Goal: Task Accomplishment & Management: Use online tool/utility

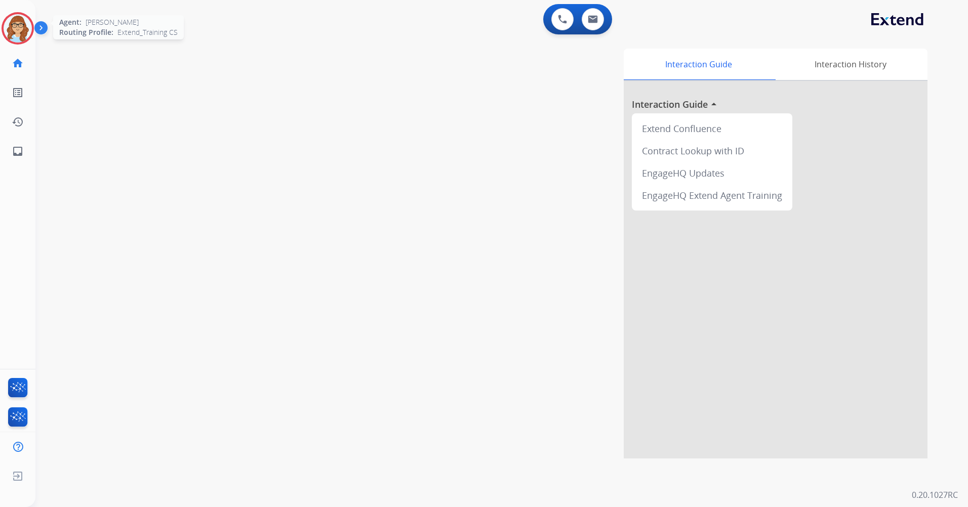
click at [20, 29] on img at bounding box center [18, 28] width 28 height 28
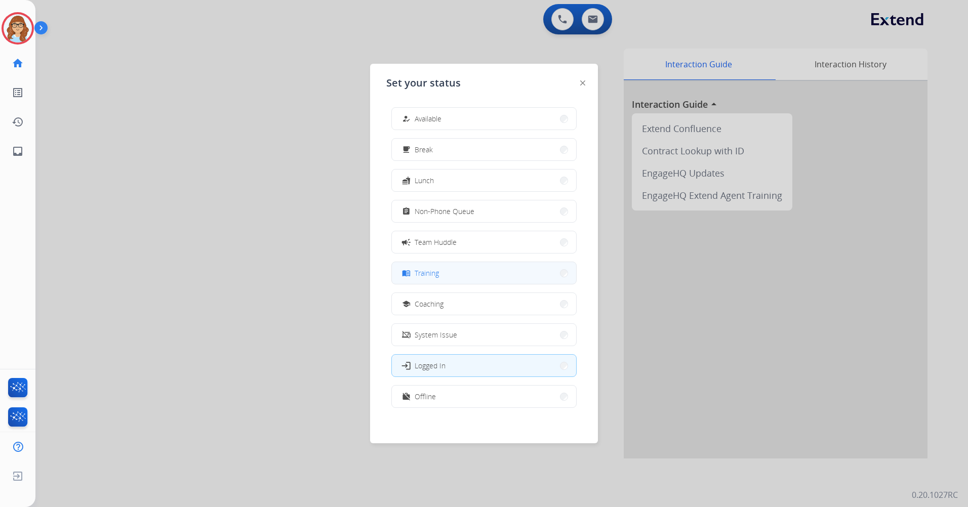
click at [478, 271] on button "menu_book Training" at bounding box center [484, 273] width 184 height 22
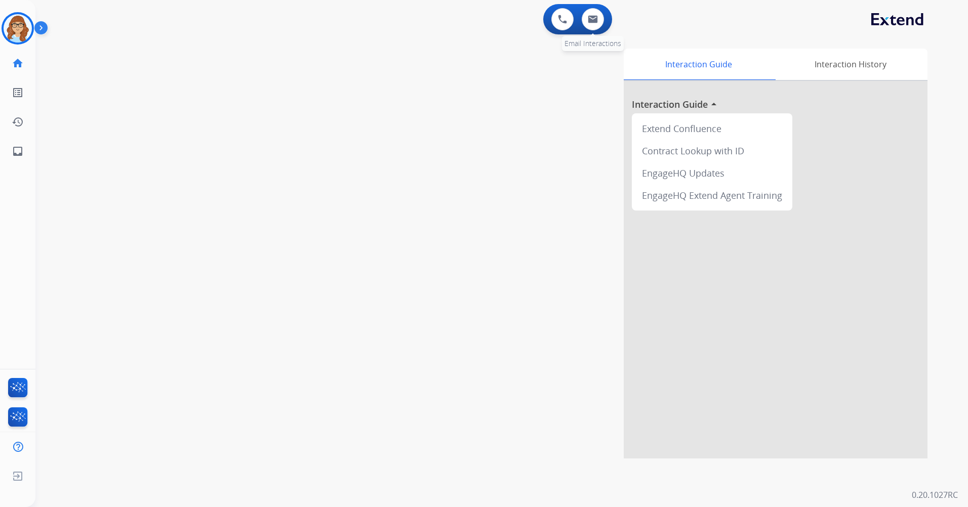
click at [603, 12] on div "0 Email Interactions" at bounding box center [593, 19] width 30 height 22
click at [600, 15] on button at bounding box center [593, 19] width 22 height 22
select select "**********"
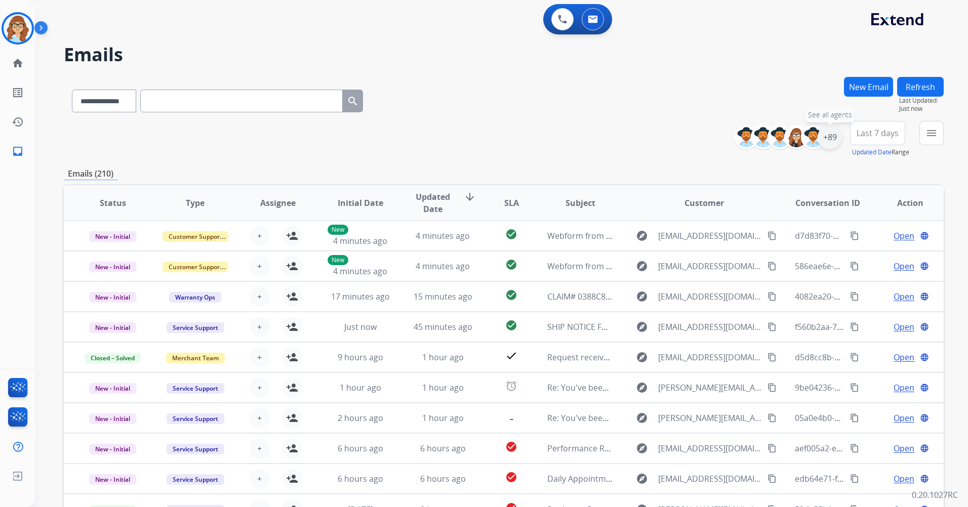
click at [824, 132] on div "+89" at bounding box center [830, 137] width 24 height 24
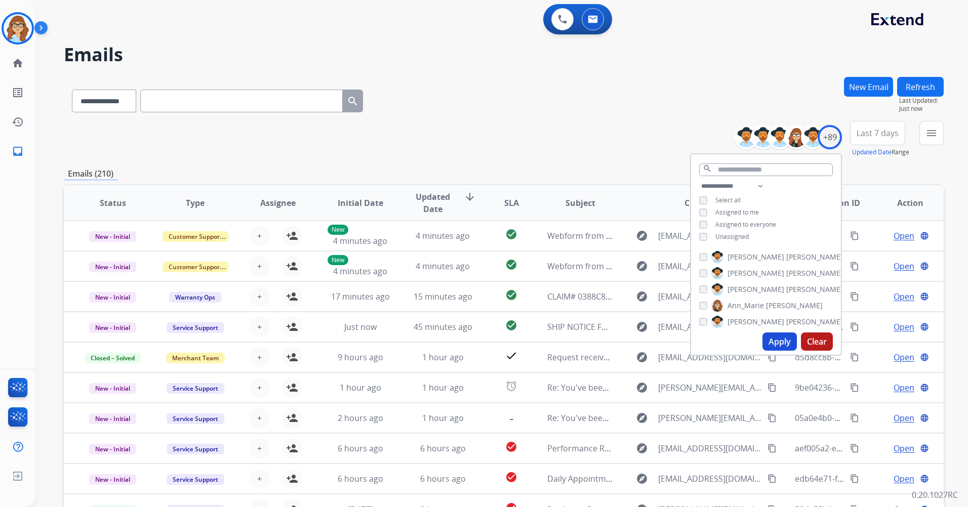
click at [741, 233] on span "Unassigned" at bounding box center [731, 236] width 33 height 9
click at [784, 343] on button "Apply" at bounding box center [780, 342] width 34 height 18
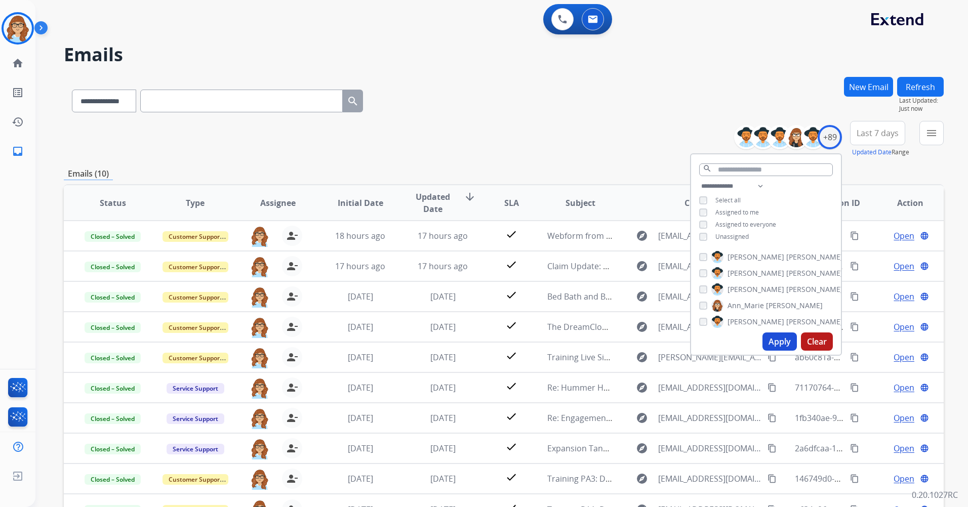
click at [604, 147] on div "**********" at bounding box center [504, 139] width 880 height 36
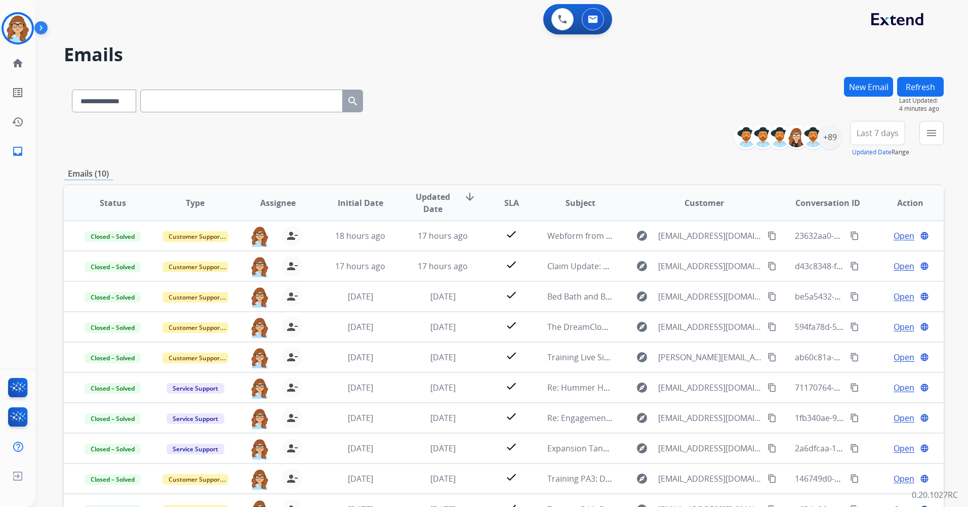
click at [908, 82] on button "Refresh" at bounding box center [920, 87] width 47 height 20
click at [47, 31] on img at bounding box center [42, 29] width 17 height 19
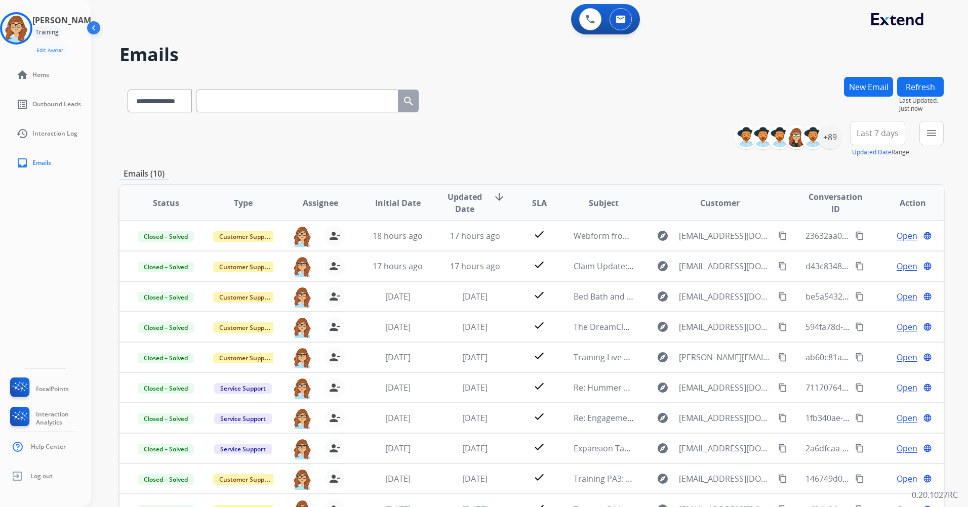
click at [91, 31] on img at bounding box center [94, 29] width 19 height 19
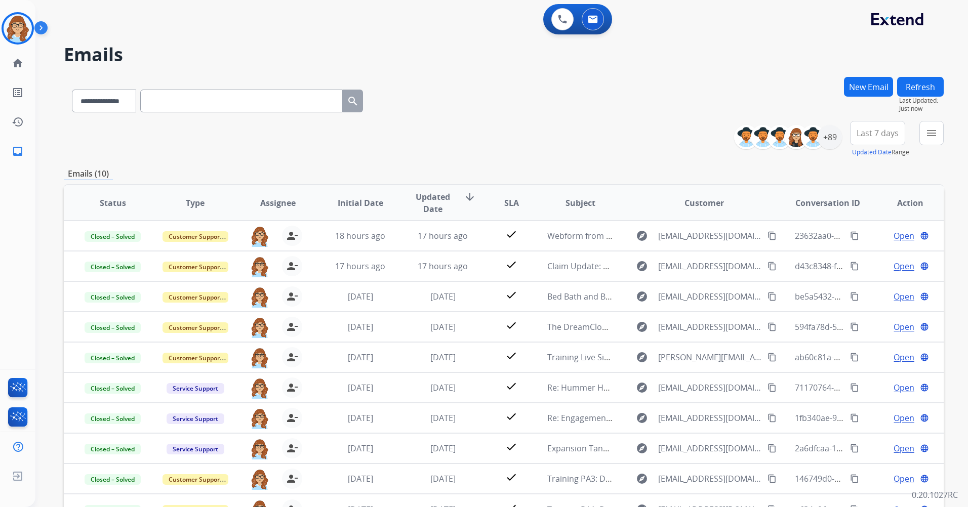
click at [49, 28] on img at bounding box center [42, 29] width 17 height 19
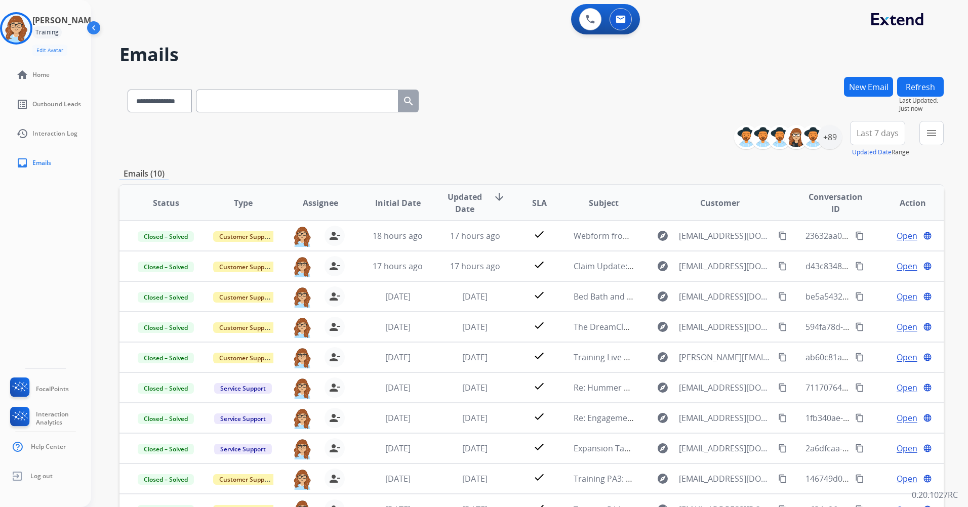
click at [104, 25] on img at bounding box center [94, 29] width 19 height 19
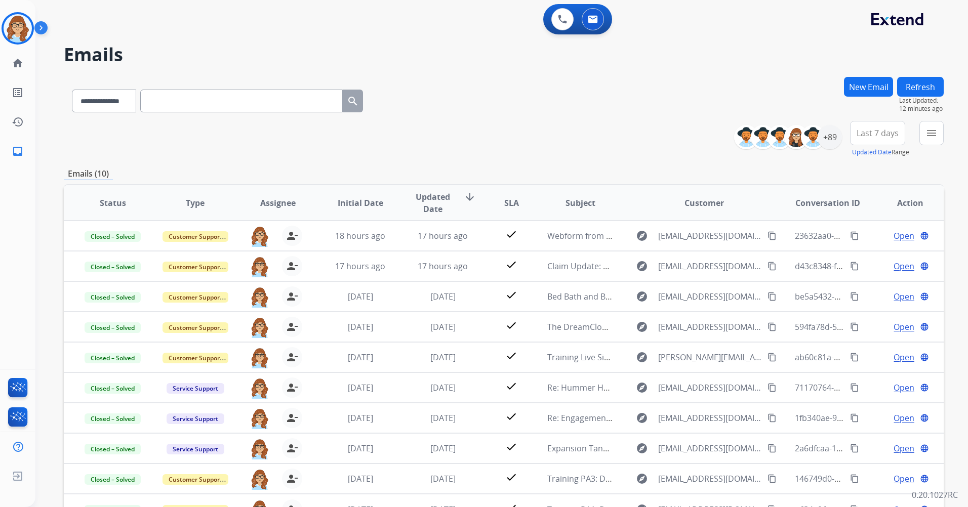
click at [918, 82] on button "Refresh" at bounding box center [920, 87] width 47 height 20
click at [938, 80] on button "Refresh" at bounding box center [920, 87] width 47 height 20
click at [934, 82] on button "Refresh" at bounding box center [920, 87] width 47 height 20
click at [615, 133] on div "**********" at bounding box center [504, 139] width 880 height 36
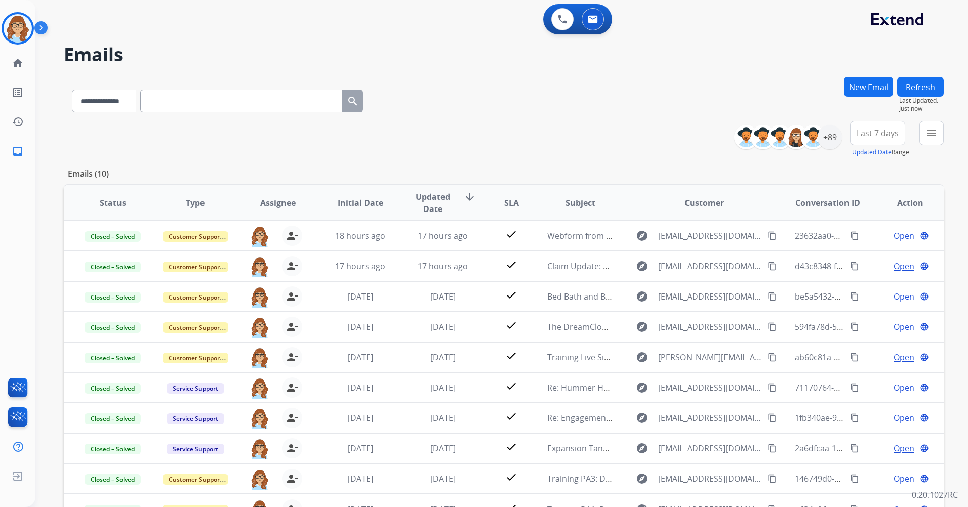
click at [773, 53] on h2 "Emails" at bounding box center [504, 55] width 880 height 20
click at [44, 31] on img at bounding box center [42, 29] width 17 height 19
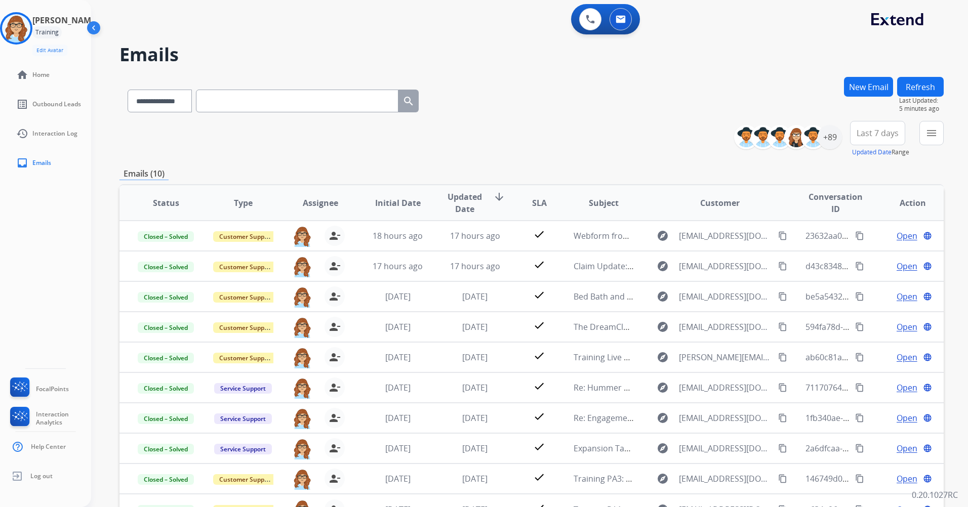
click at [89, 30] on img at bounding box center [94, 29] width 19 height 19
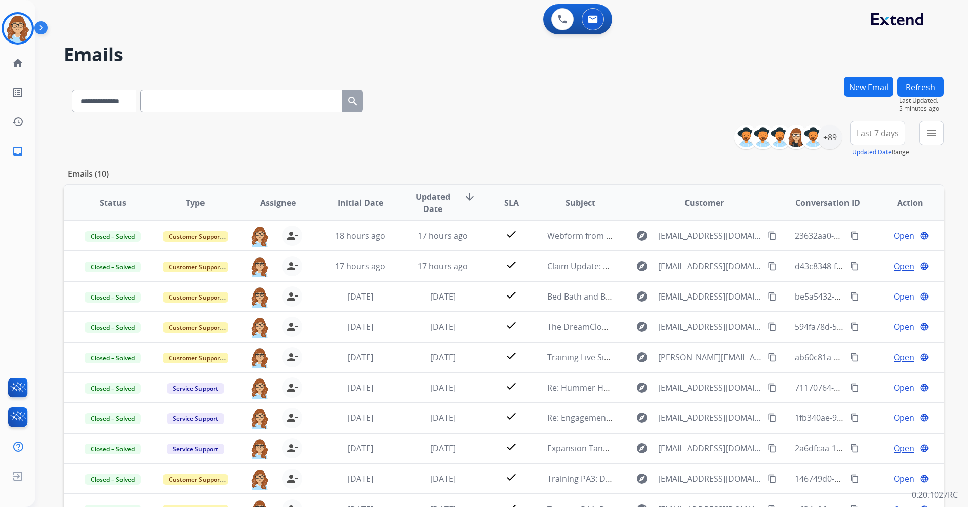
click at [461, 207] on span "Updated Date arrow_downward" at bounding box center [443, 203] width 66 height 24
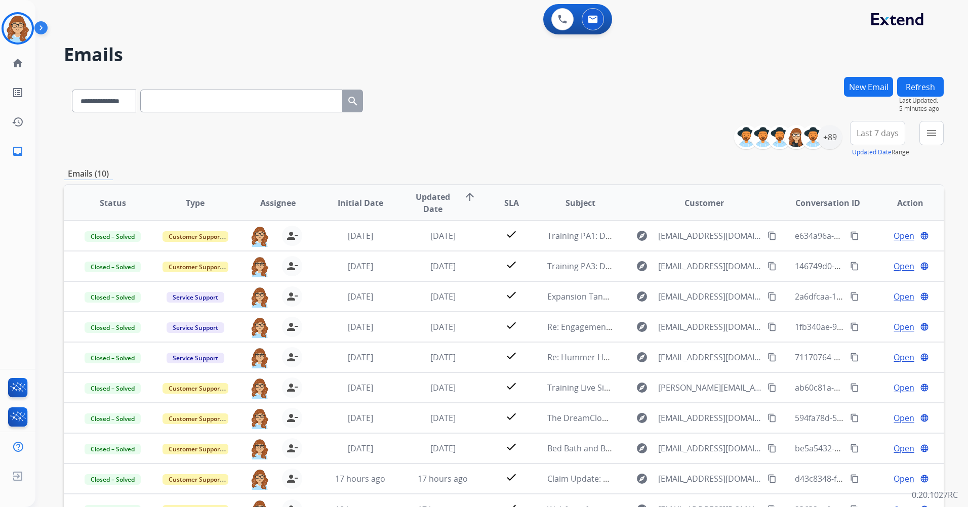
click at [461, 207] on span "Updated Date arrow_upward" at bounding box center [443, 203] width 66 height 24
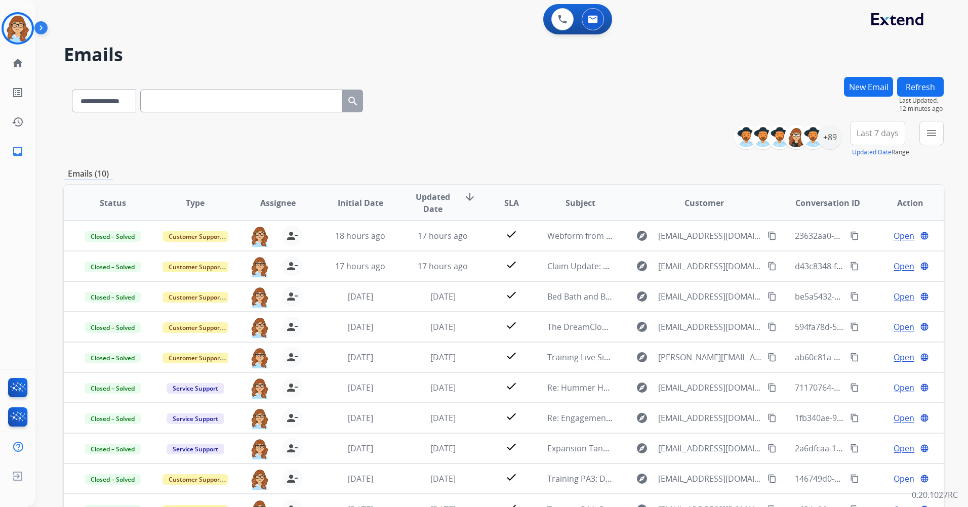
click at [937, 90] on button "Refresh" at bounding box center [920, 87] width 47 height 20
